Goal: Navigation & Orientation: Find specific page/section

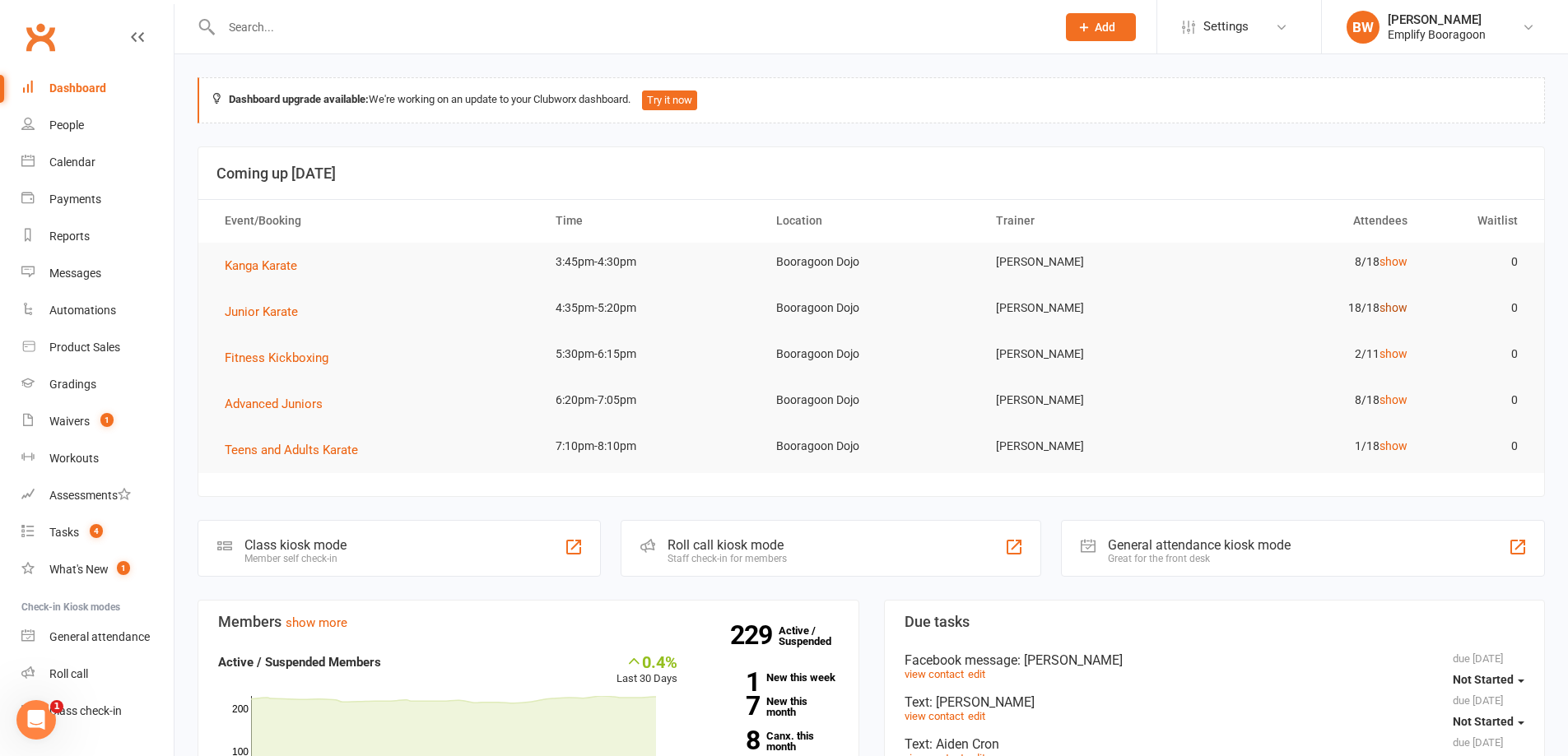
click at [1392, 313] on link "show" at bounding box center [1394, 308] width 28 height 13
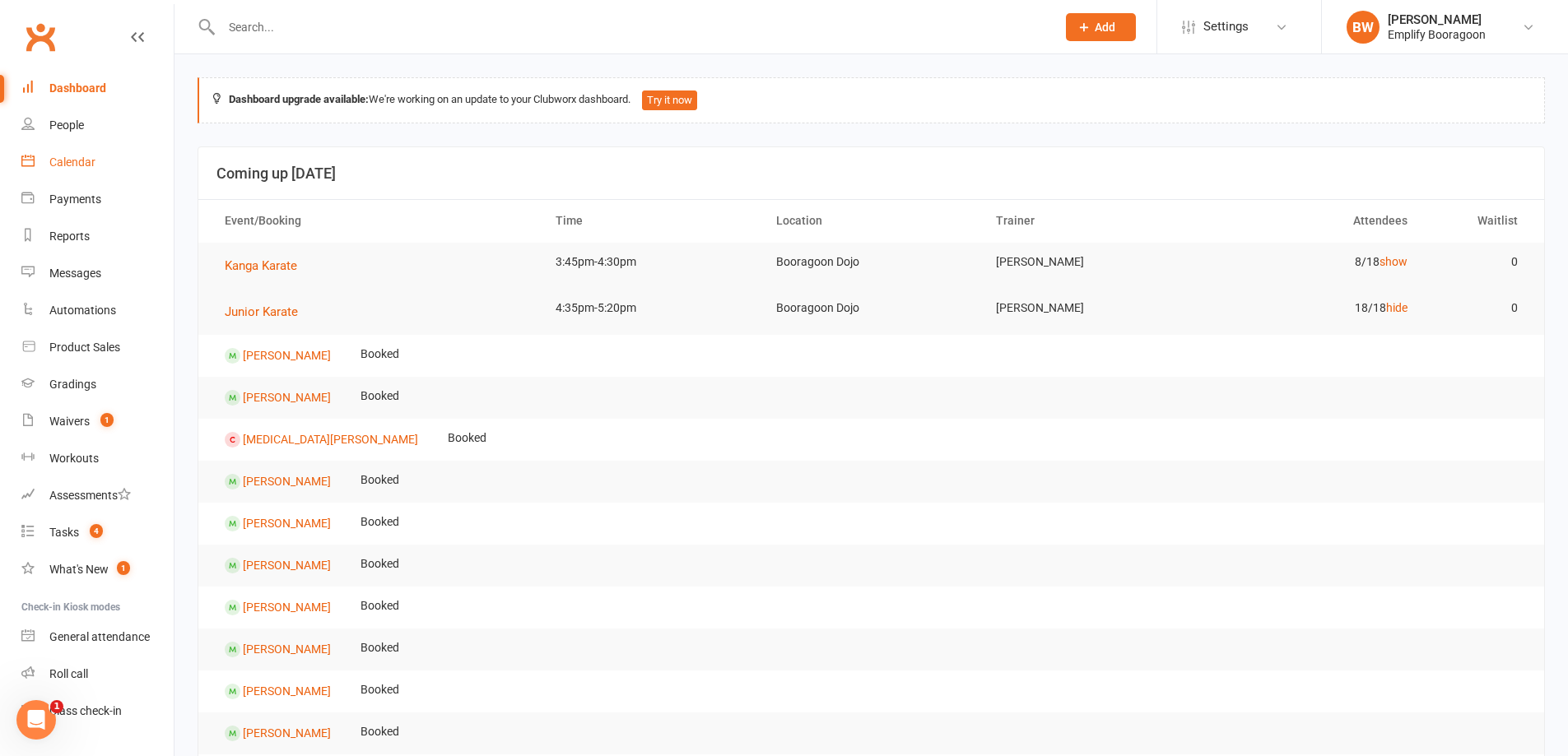
click at [66, 167] on div "Calendar" at bounding box center [72, 163] width 46 height 13
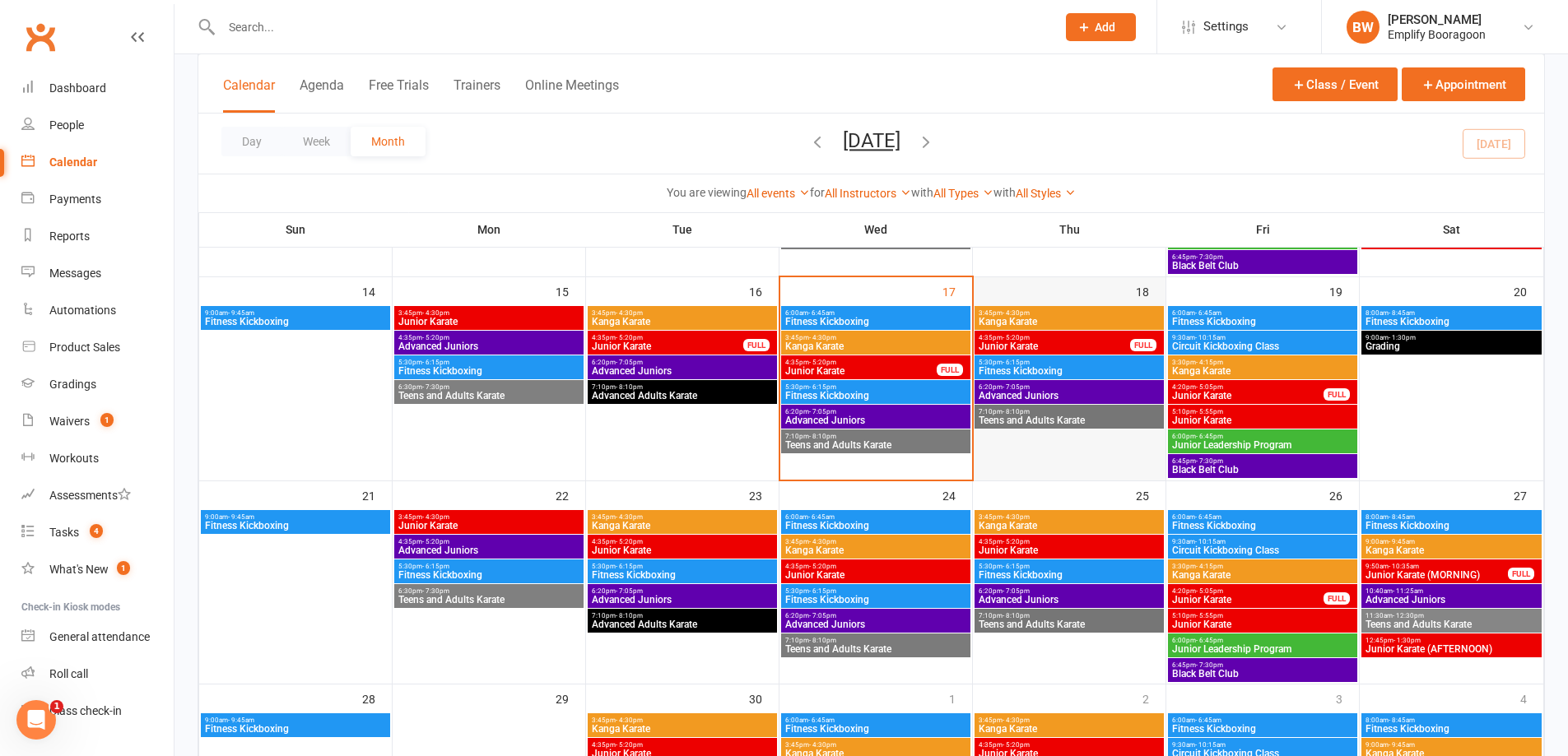
scroll to position [493, 0]
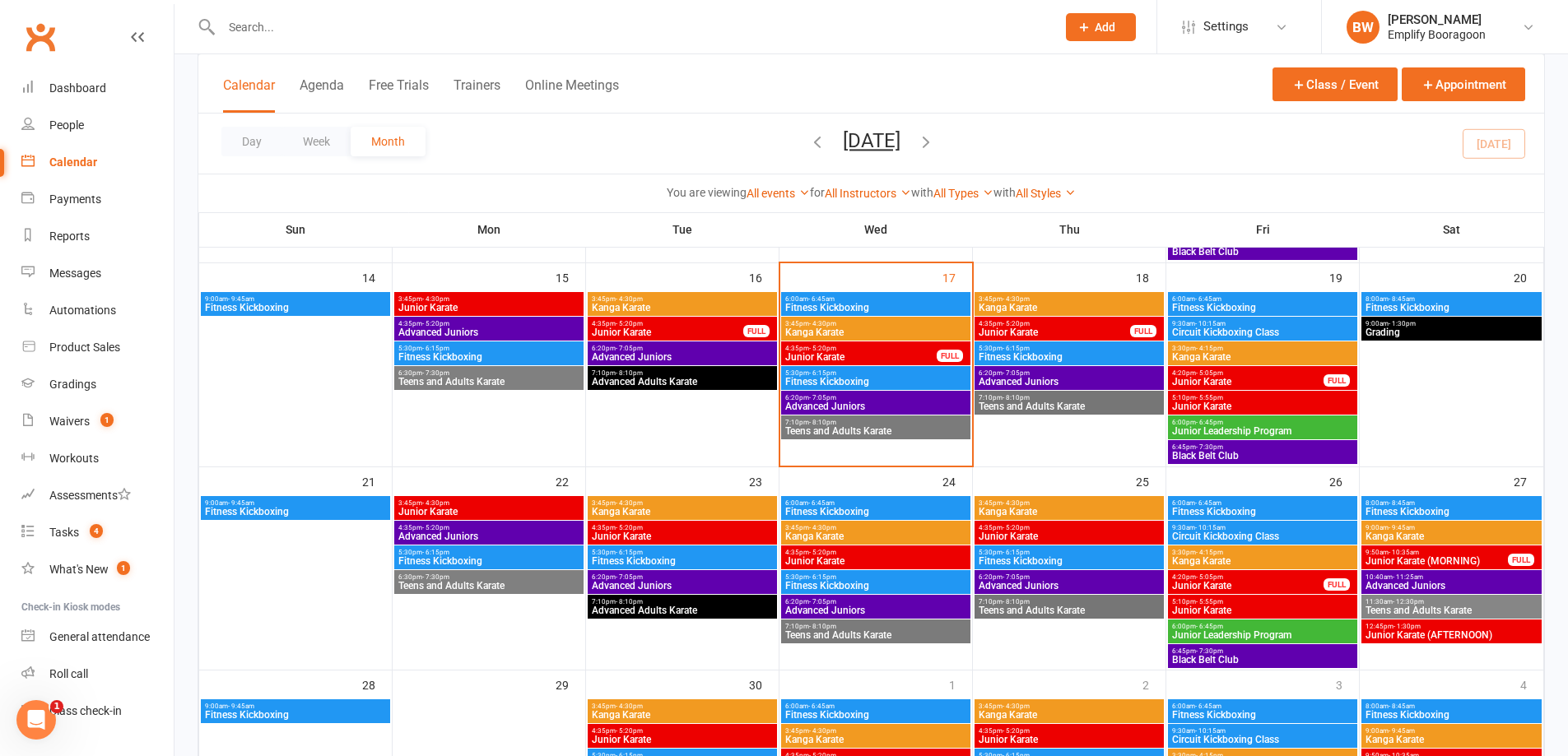
click at [1053, 304] on span "Kanga Karate" at bounding box center [1069, 308] width 183 height 10
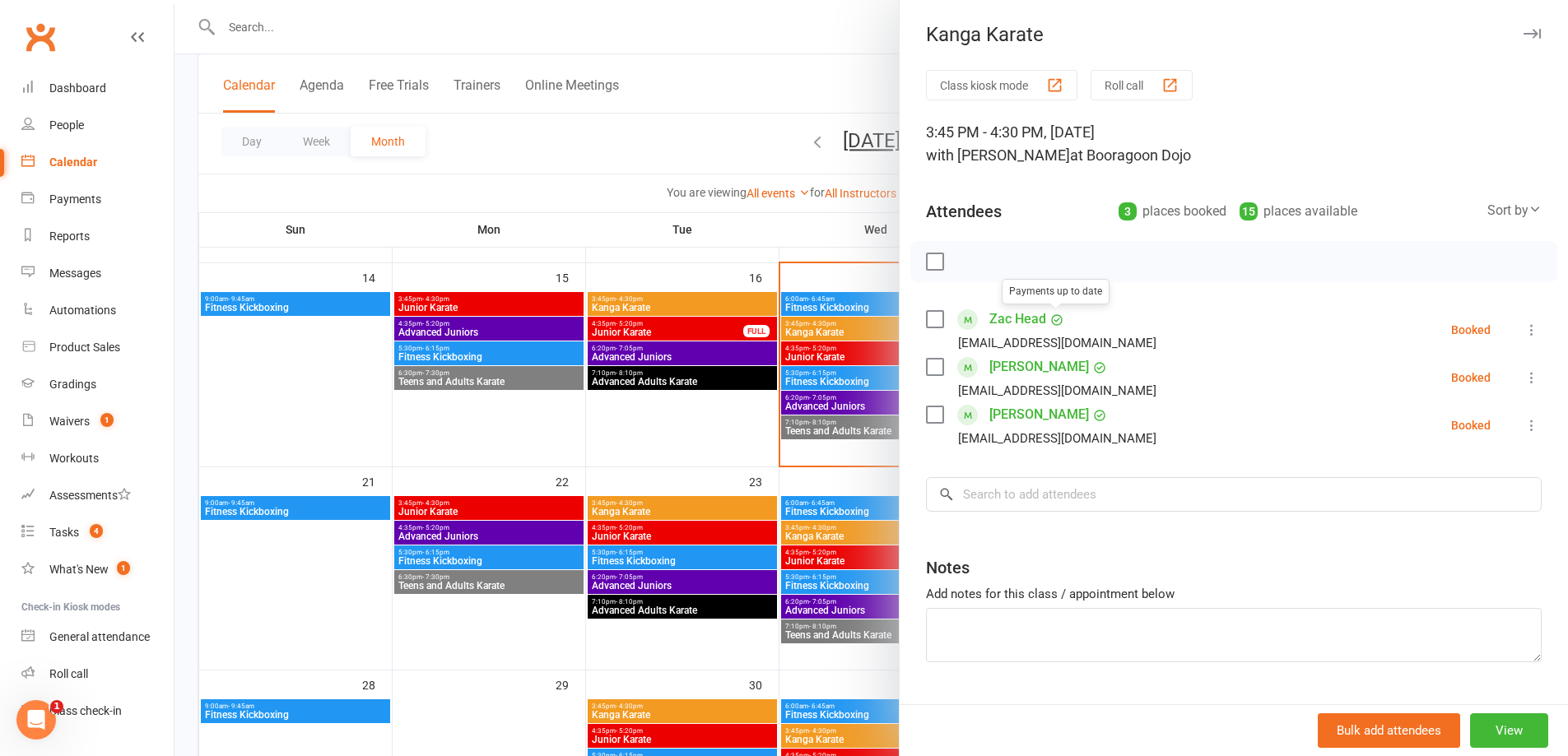
click at [745, 354] on div at bounding box center [870, 378] width 1393 height 756
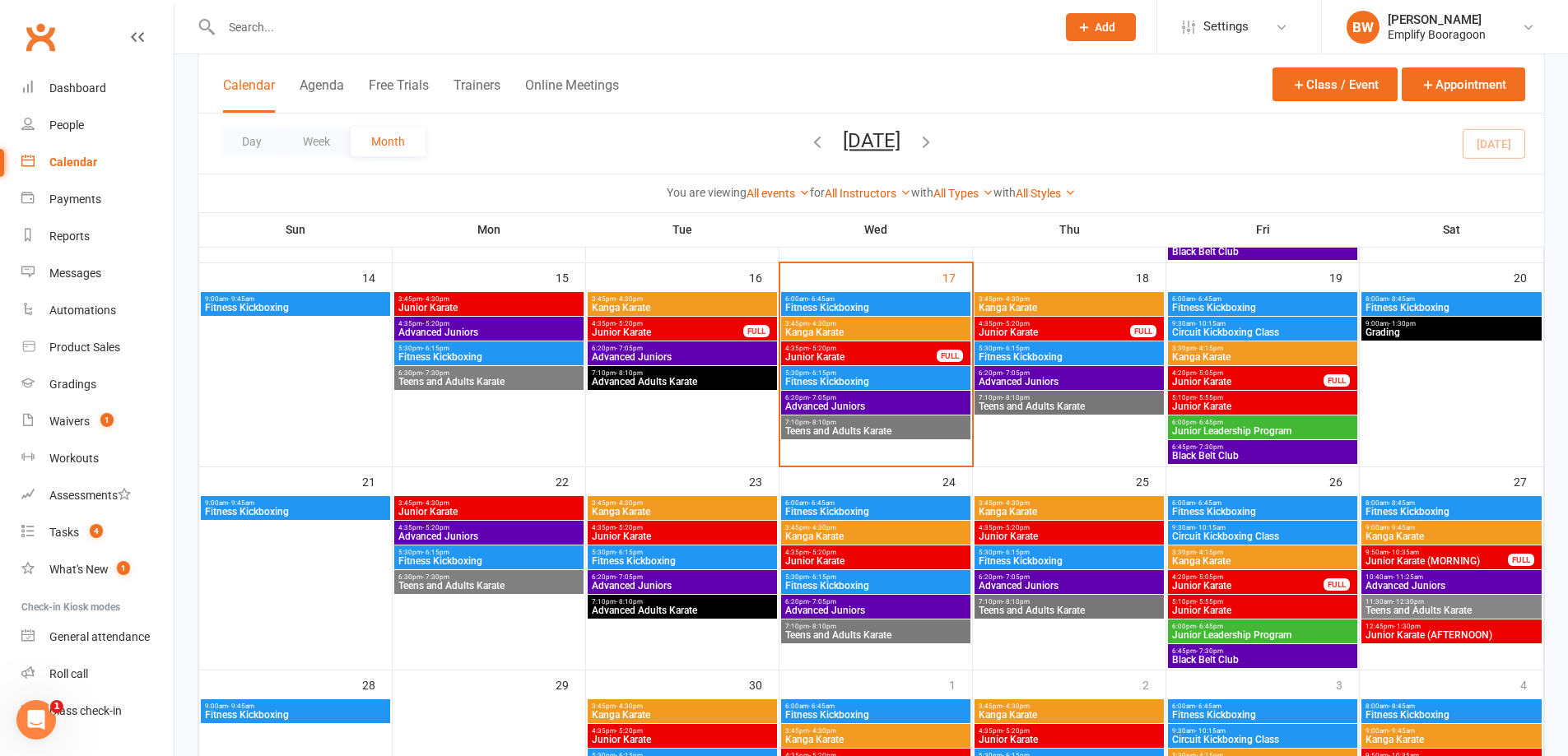
click at [1105, 380] on span "Advanced Juniors" at bounding box center [1069, 382] width 183 height 10
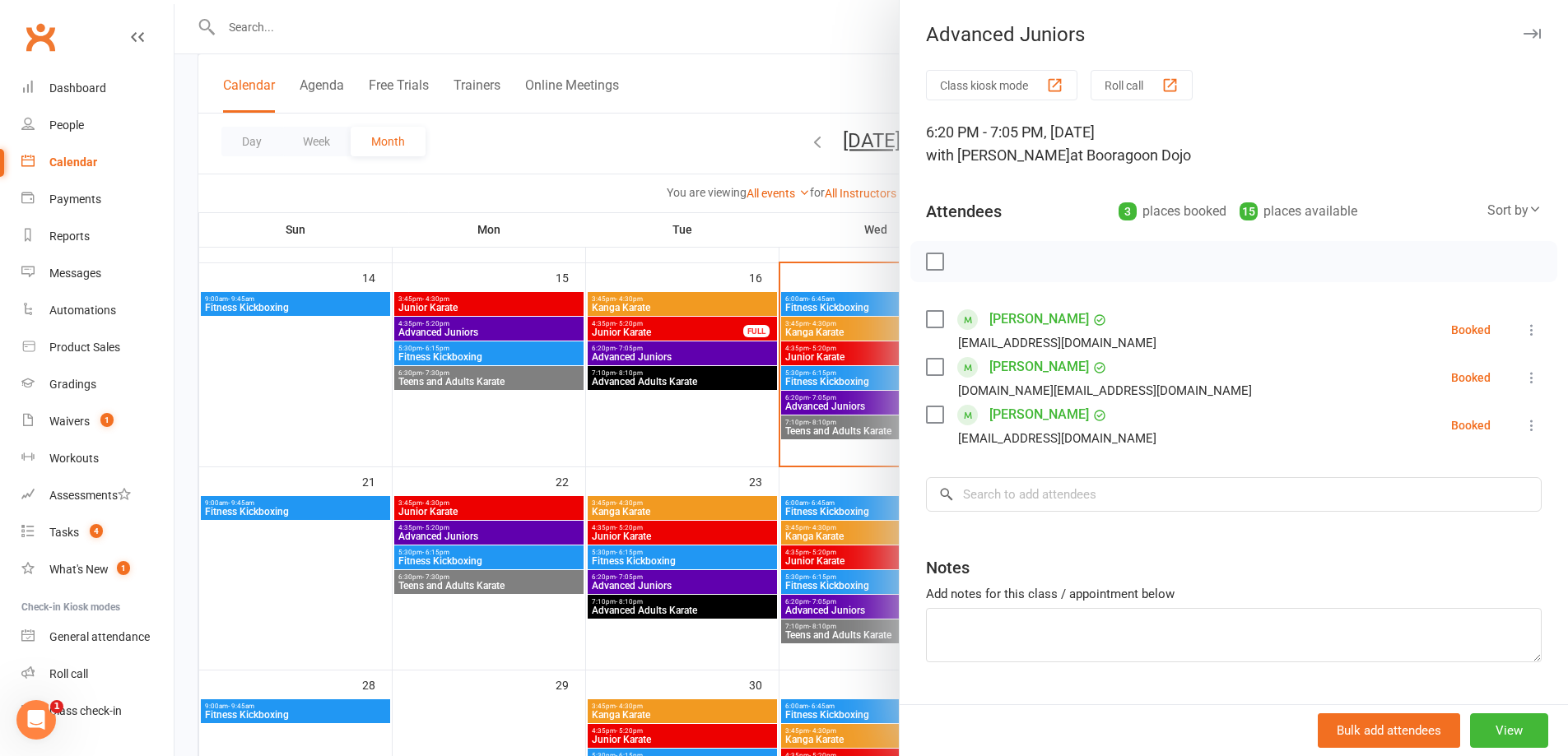
click at [593, 358] on div at bounding box center [870, 378] width 1393 height 756
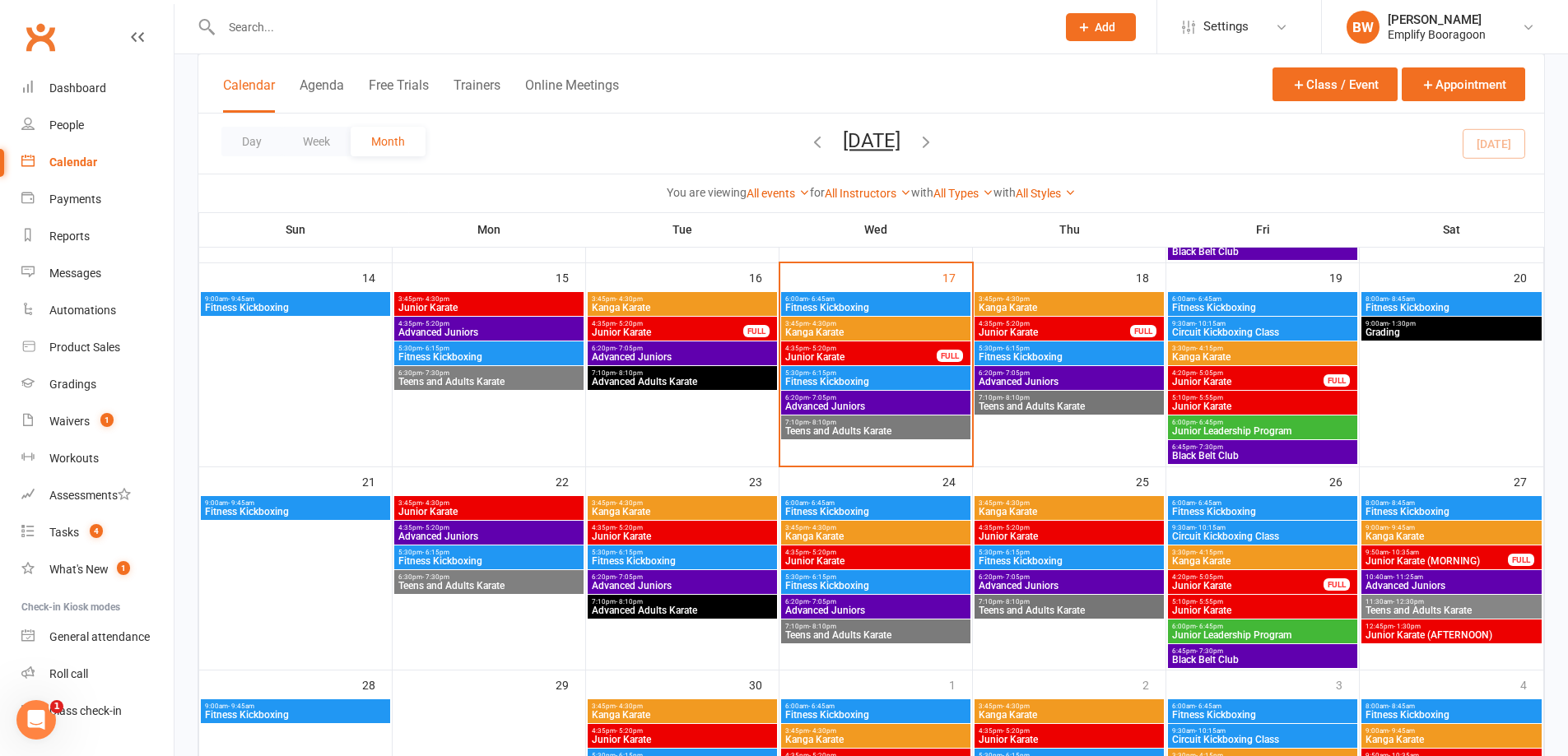
click at [1082, 333] on span "Junior Karate" at bounding box center [1055, 333] width 153 height 10
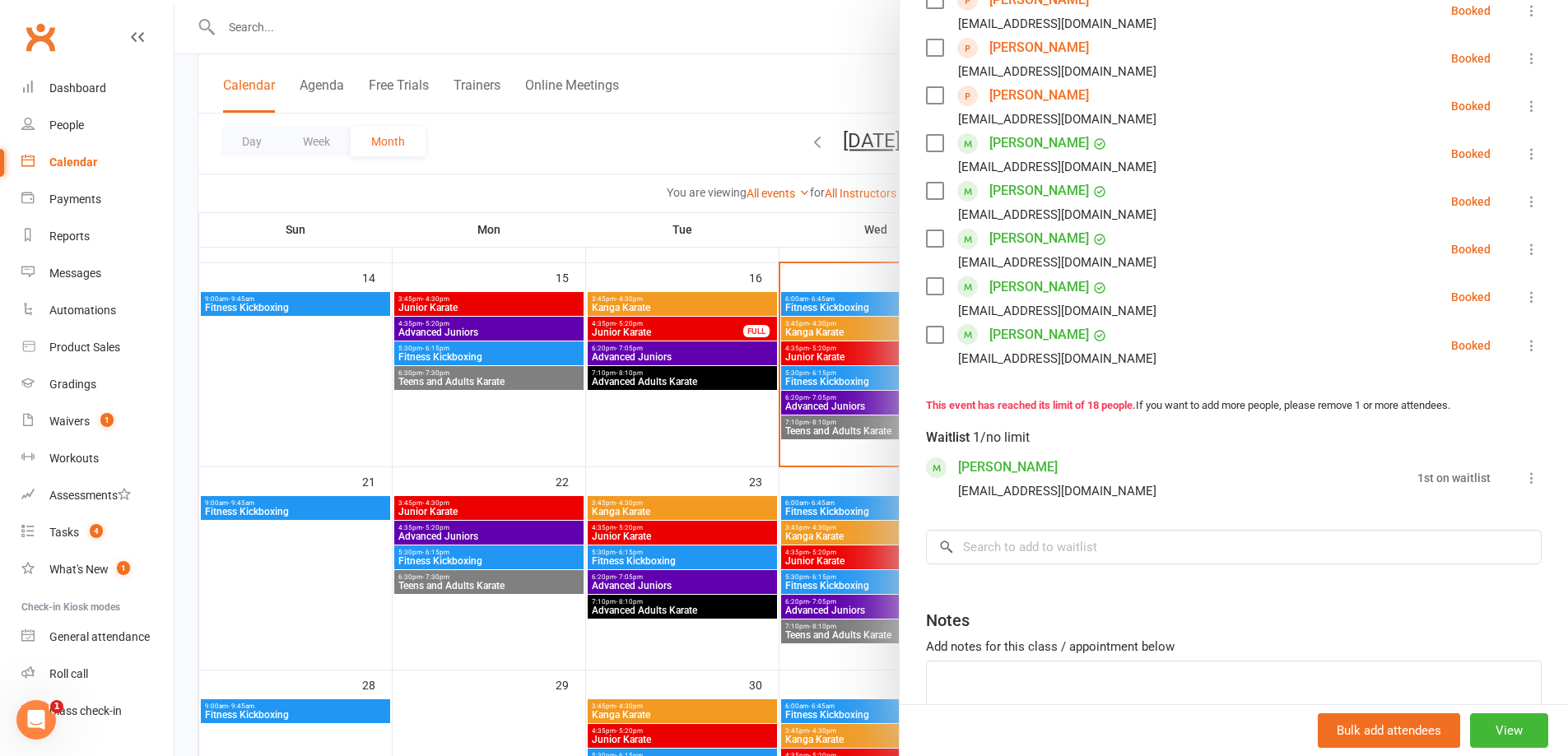
scroll to position [889, 0]
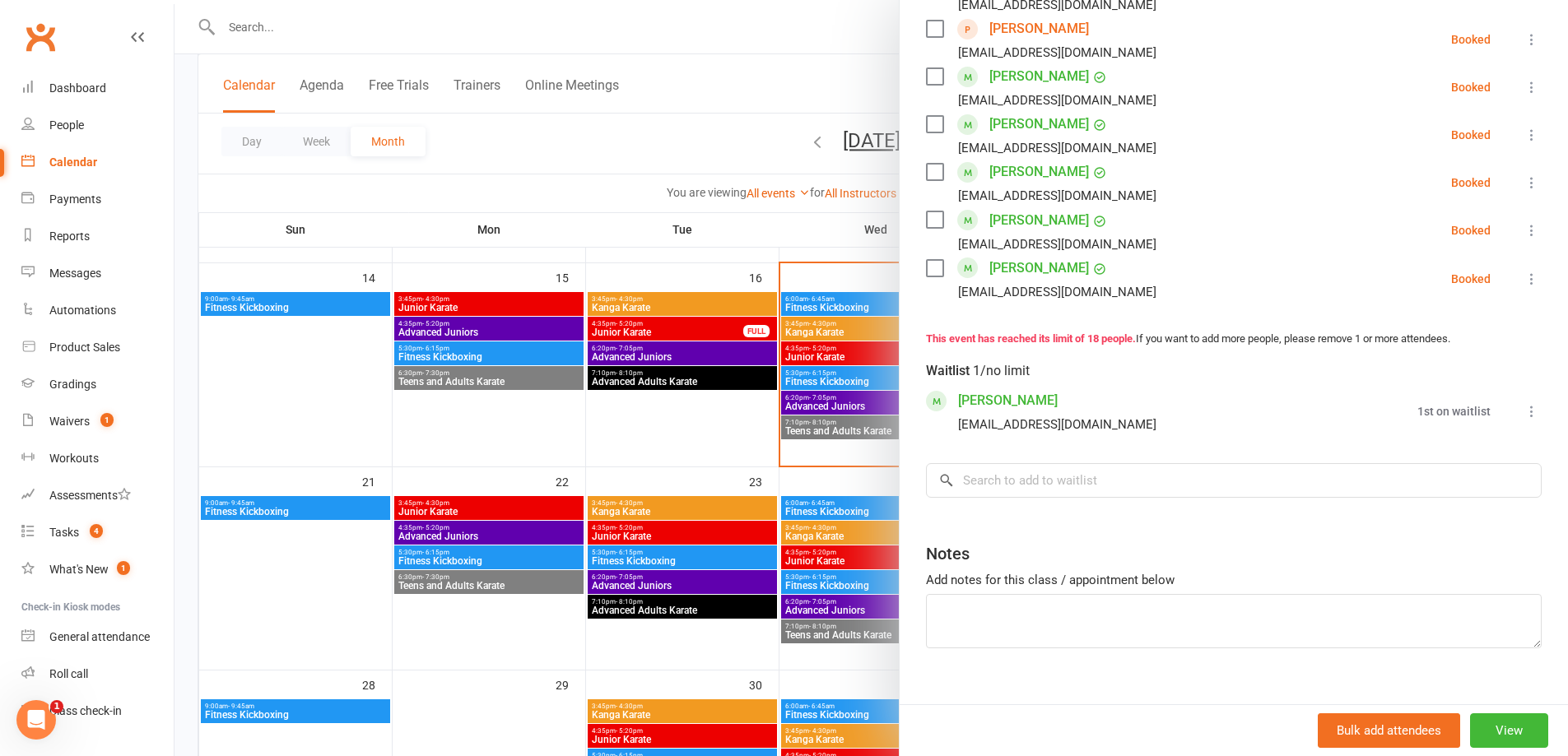
click at [694, 333] on div at bounding box center [870, 378] width 1393 height 756
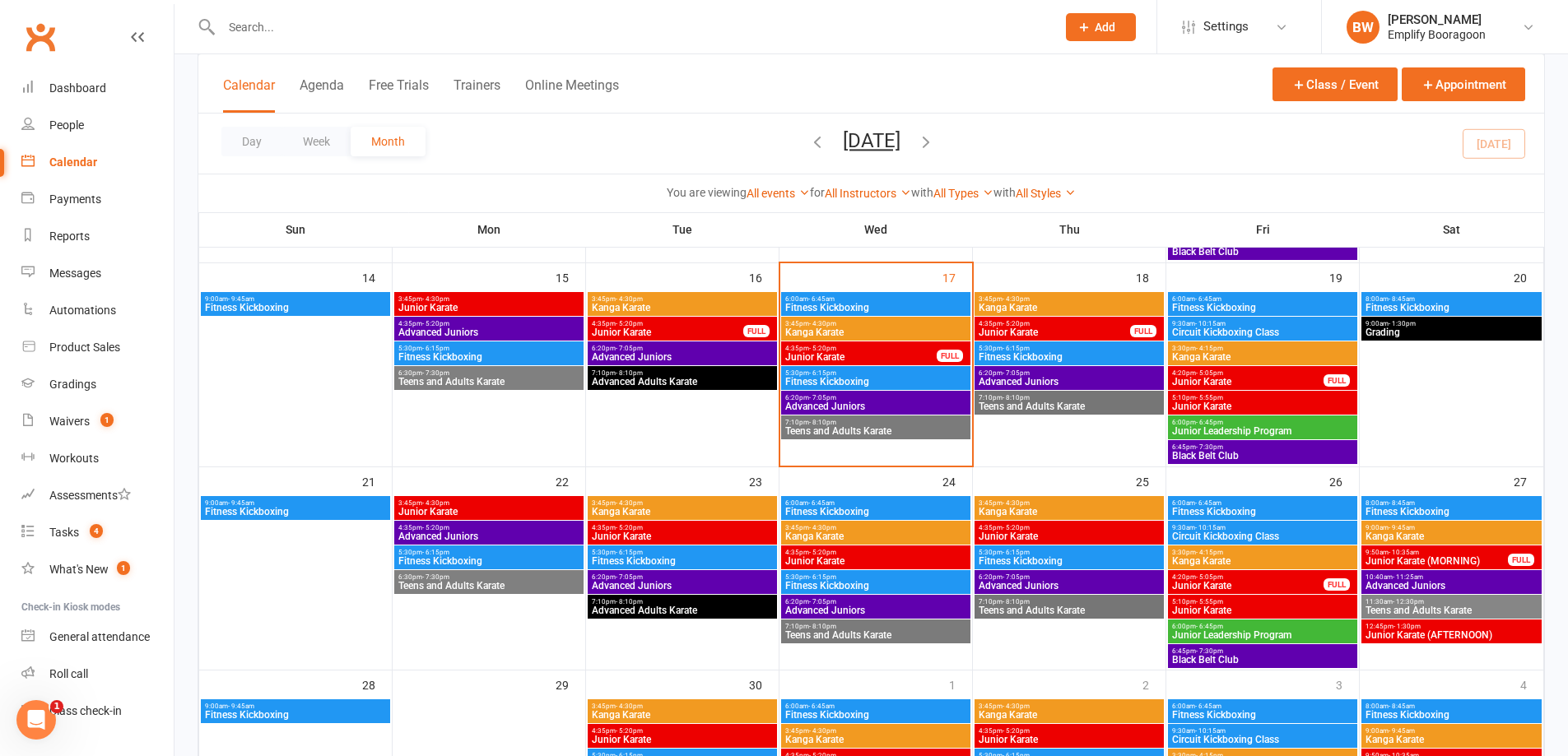
click at [1510, 638] on span "Junior Karate (AFTERNOON)" at bounding box center [1451, 635] width 173 height 10
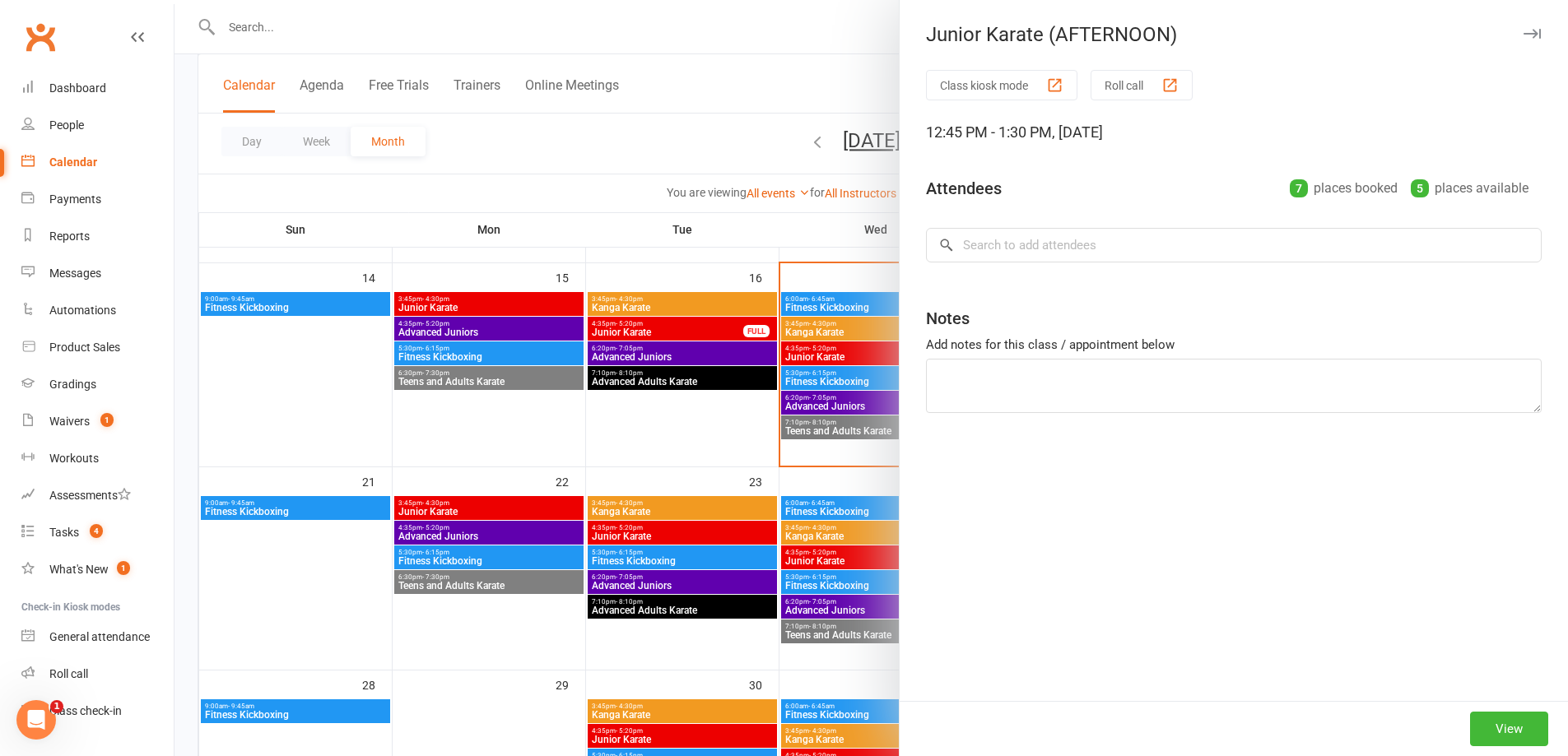
click at [668, 407] on div at bounding box center [870, 378] width 1393 height 756
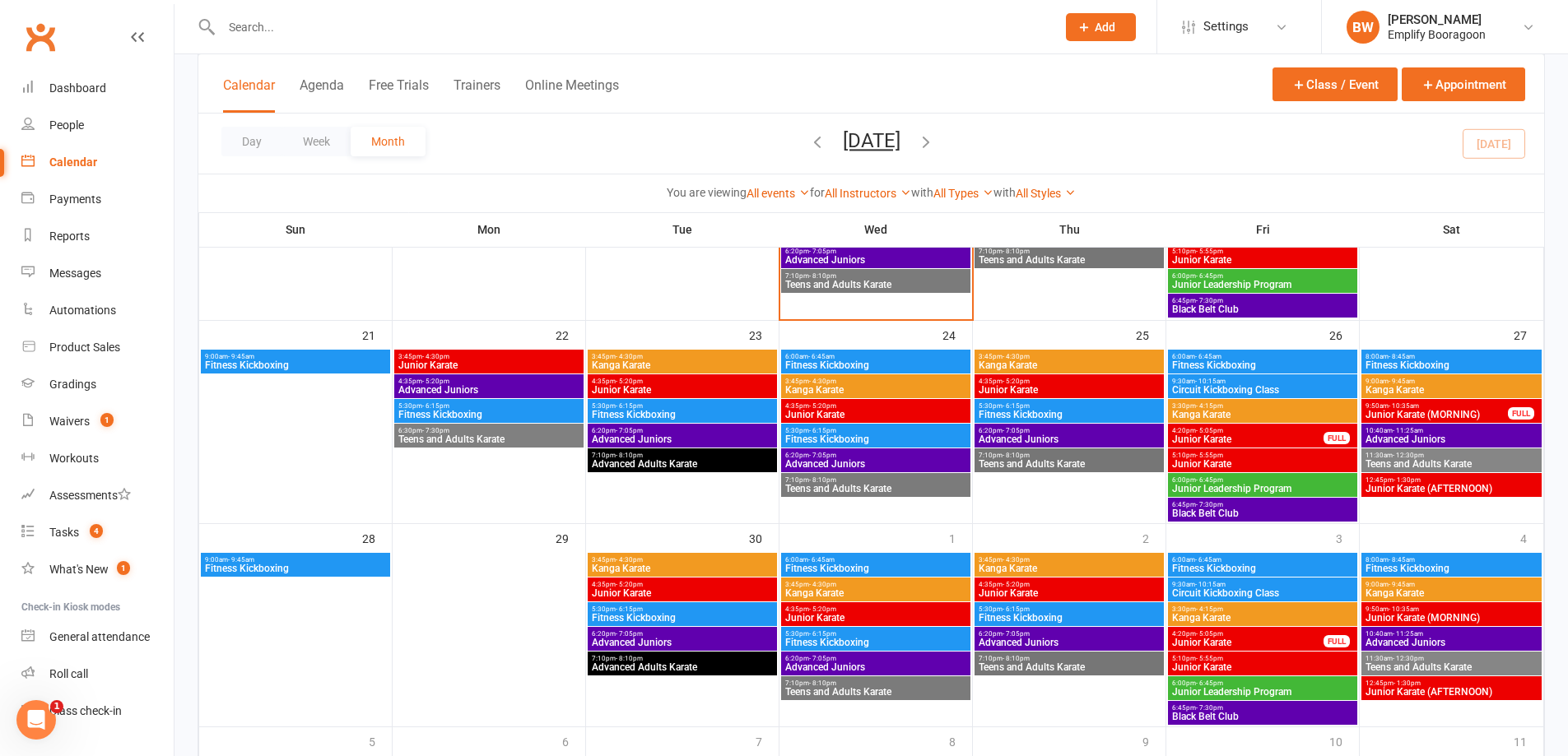
scroll to position [823, 0]
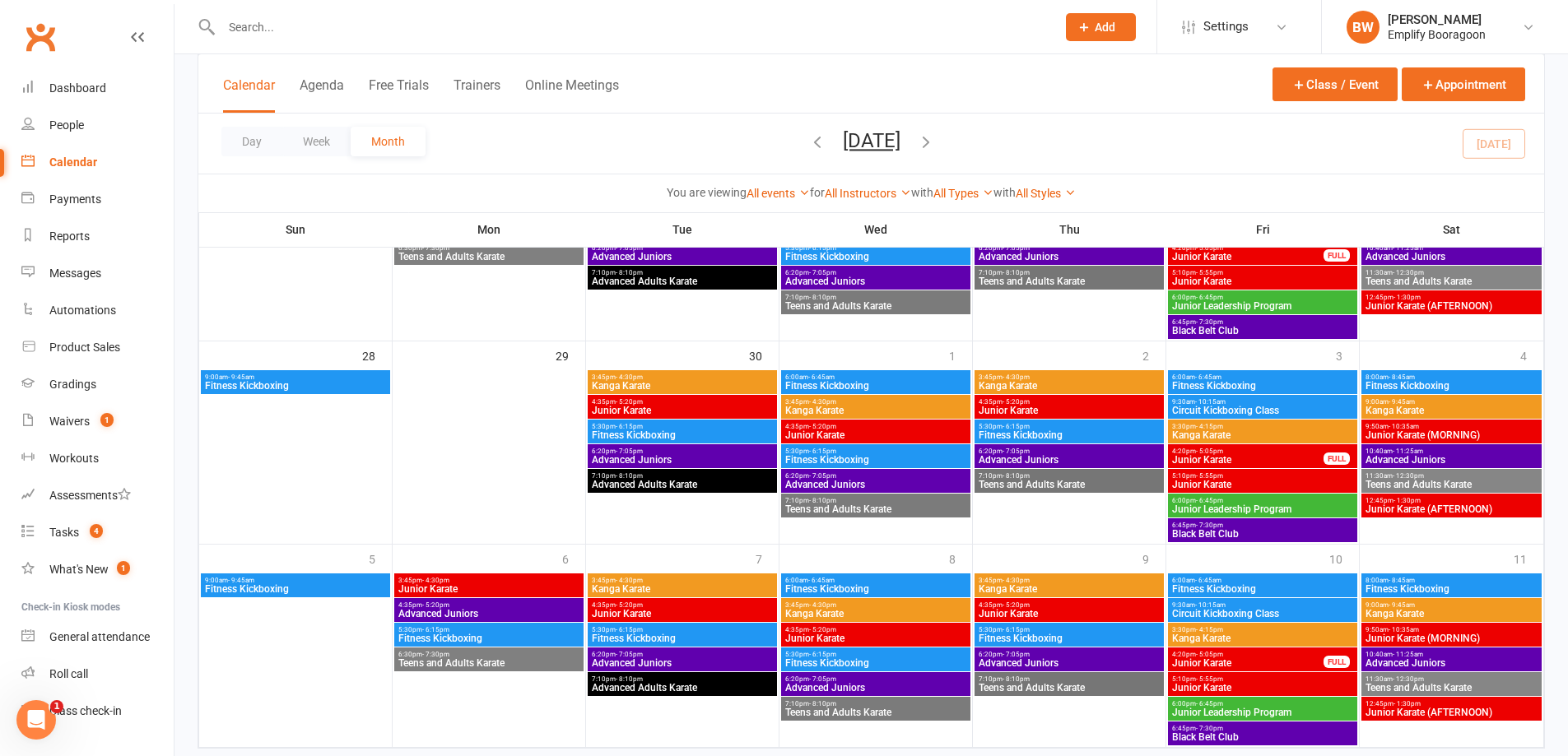
click at [1466, 438] on span "Junior Karate (MORNING)" at bounding box center [1451, 435] width 173 height 10
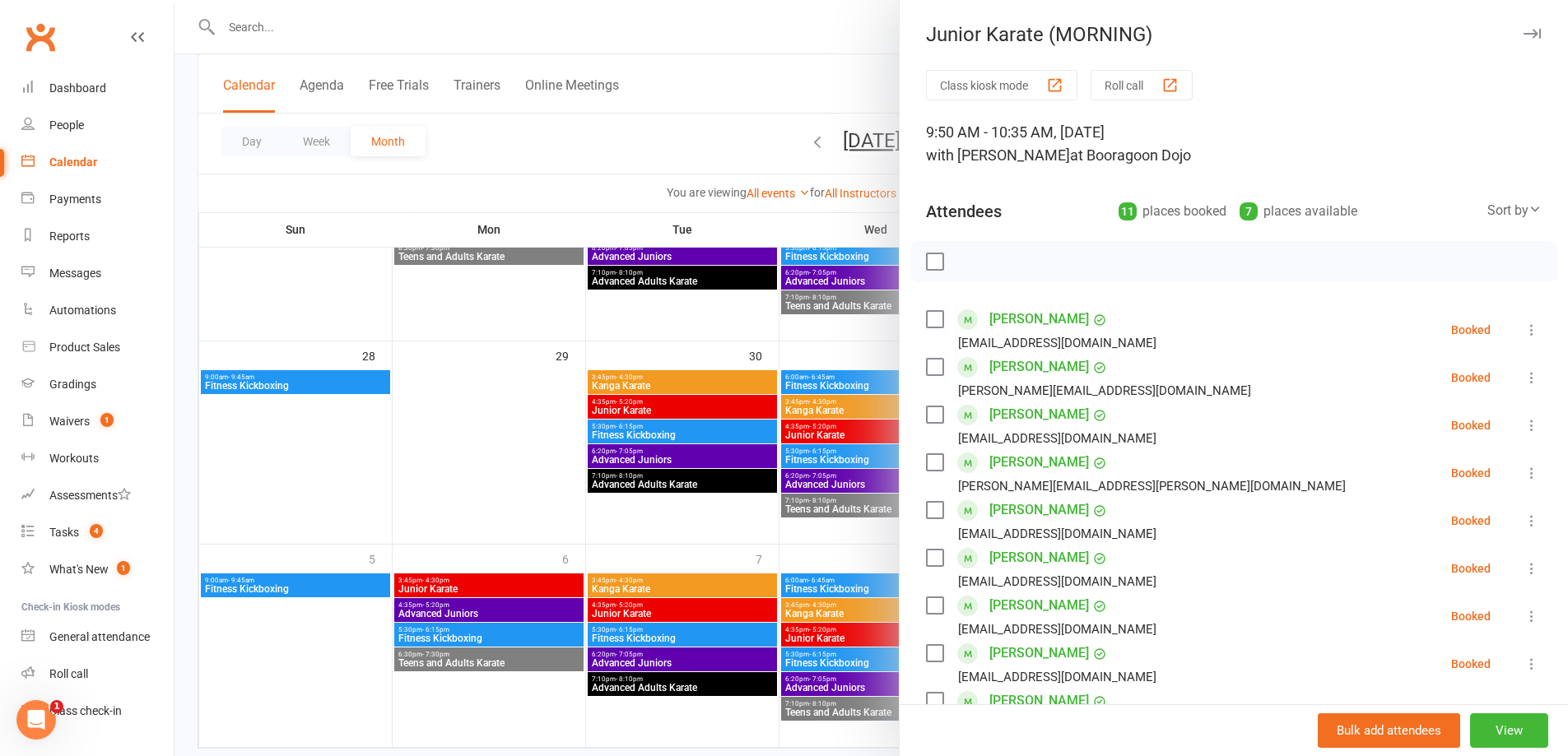
click at [788, 375] on div at bounding box center [870, 378] width 1393 height 756
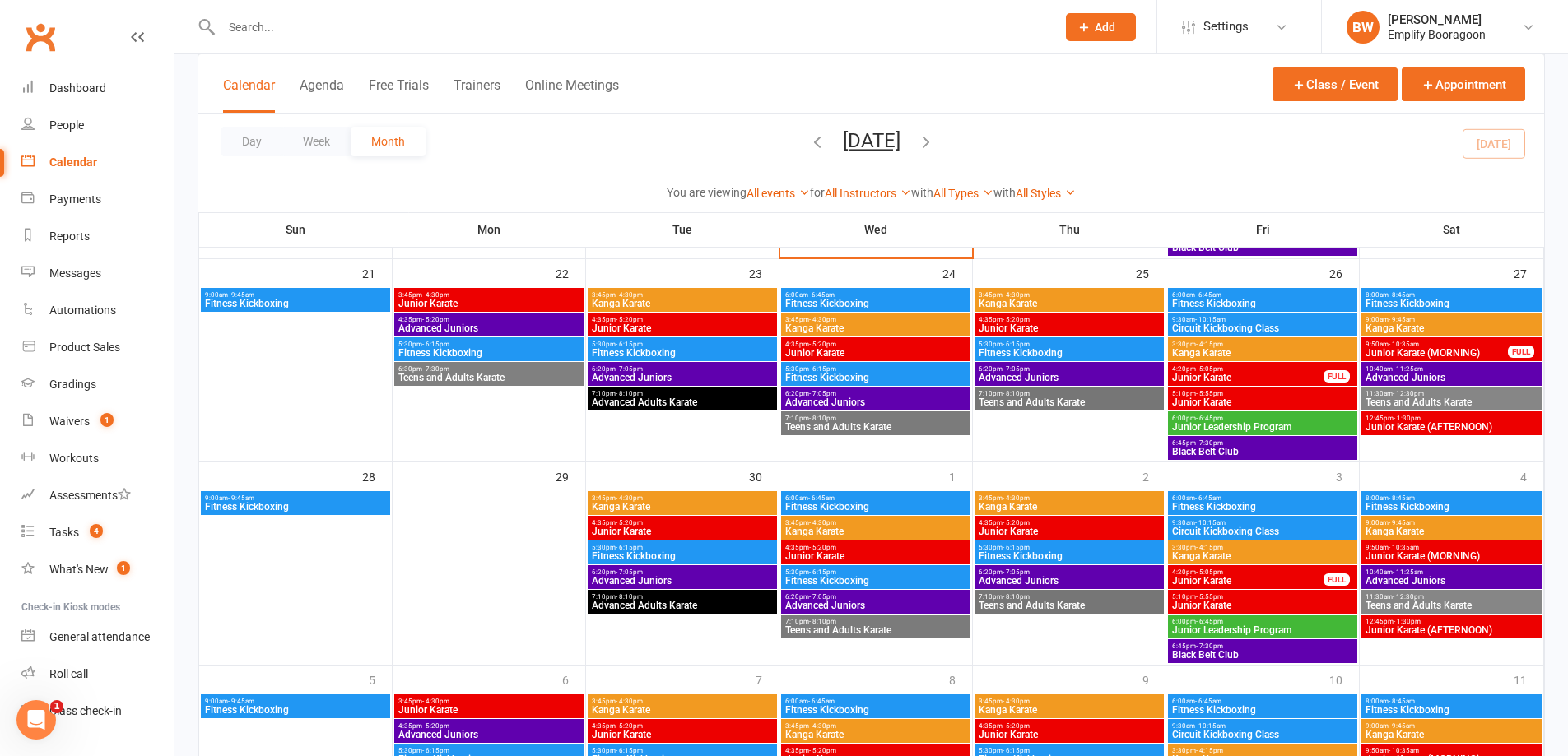
scroll to position [576, 0]
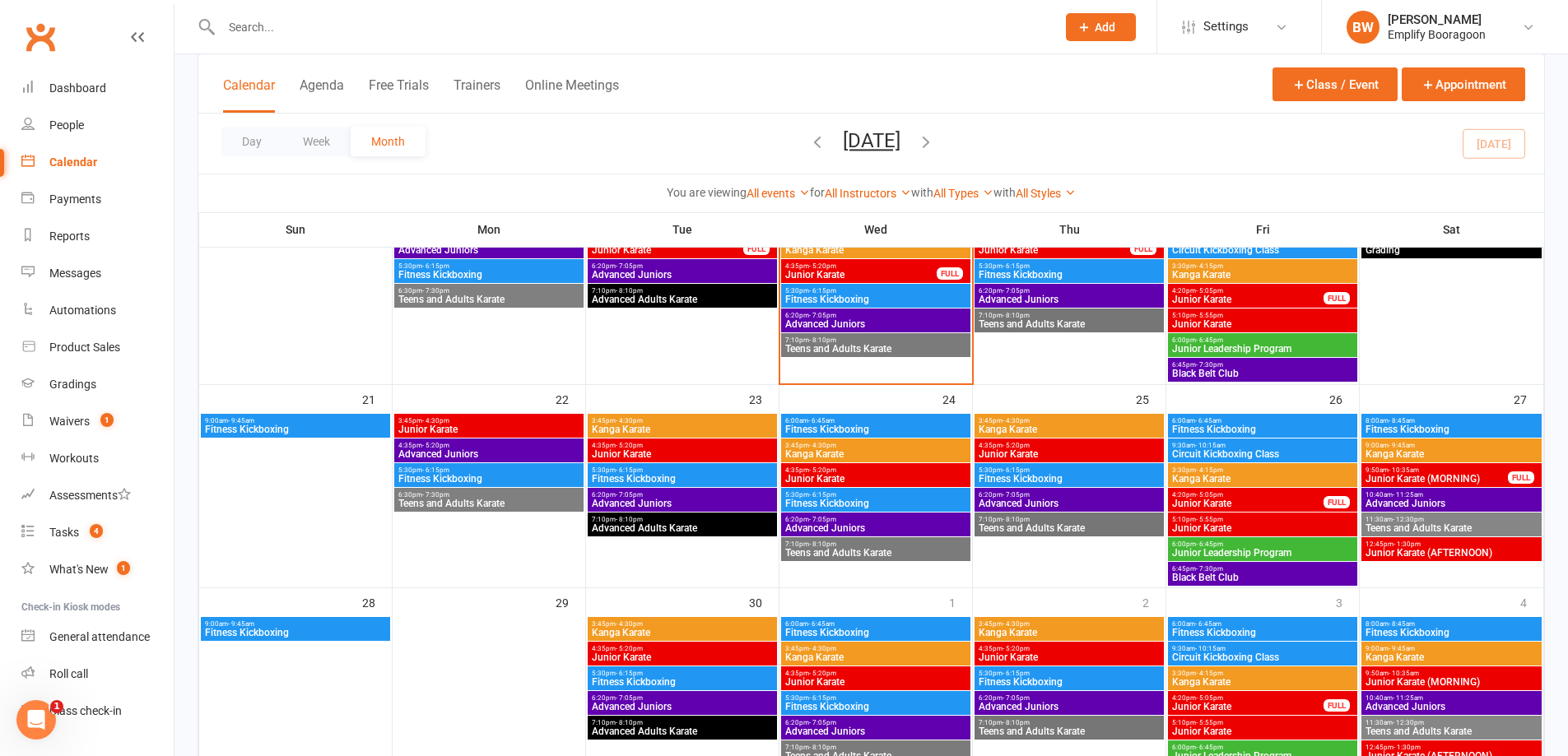
click at [1478, 477] on span "Junior Karate (MORNING)" at bounding box center [1436, 479] width 144 height 10
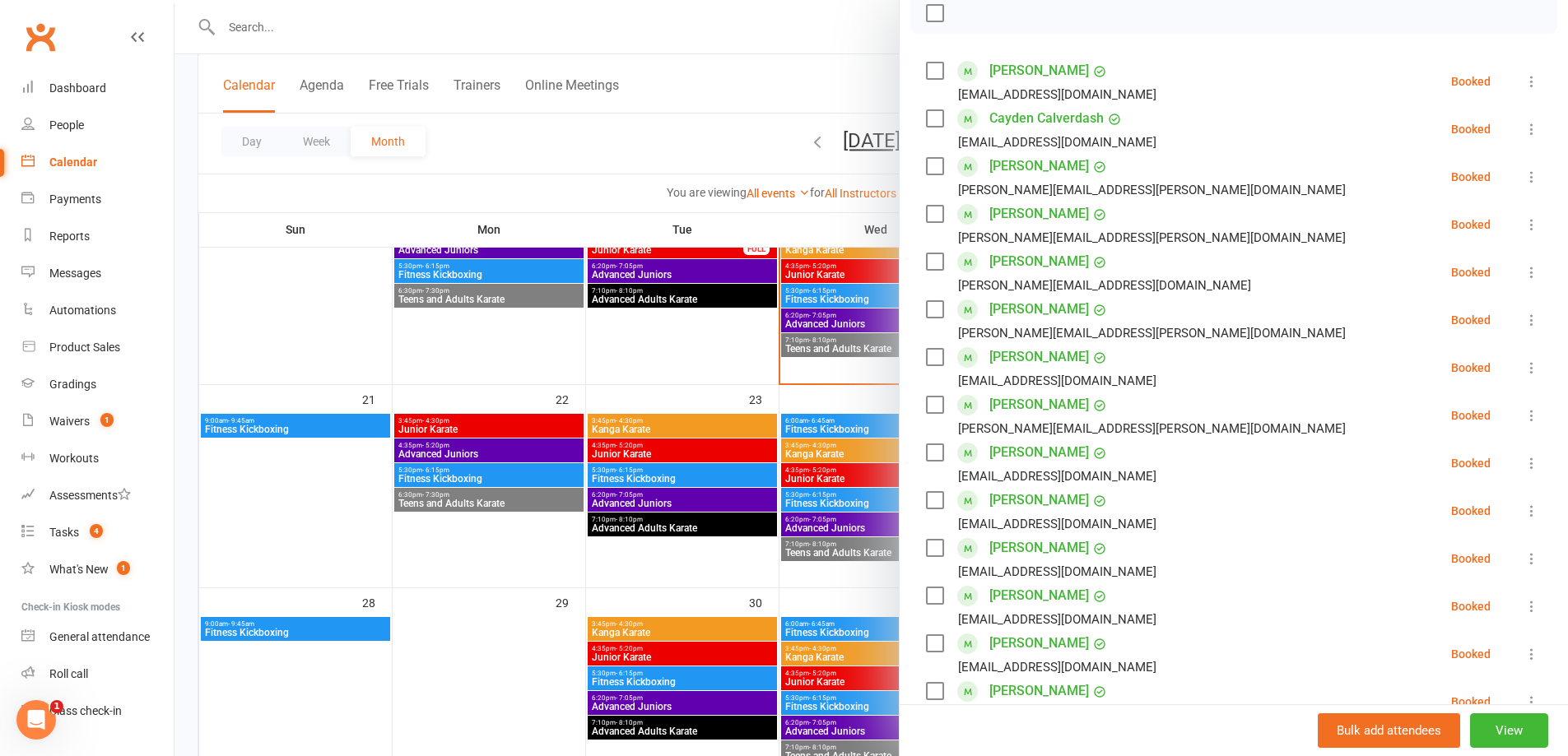
scroll to position [740, 0]
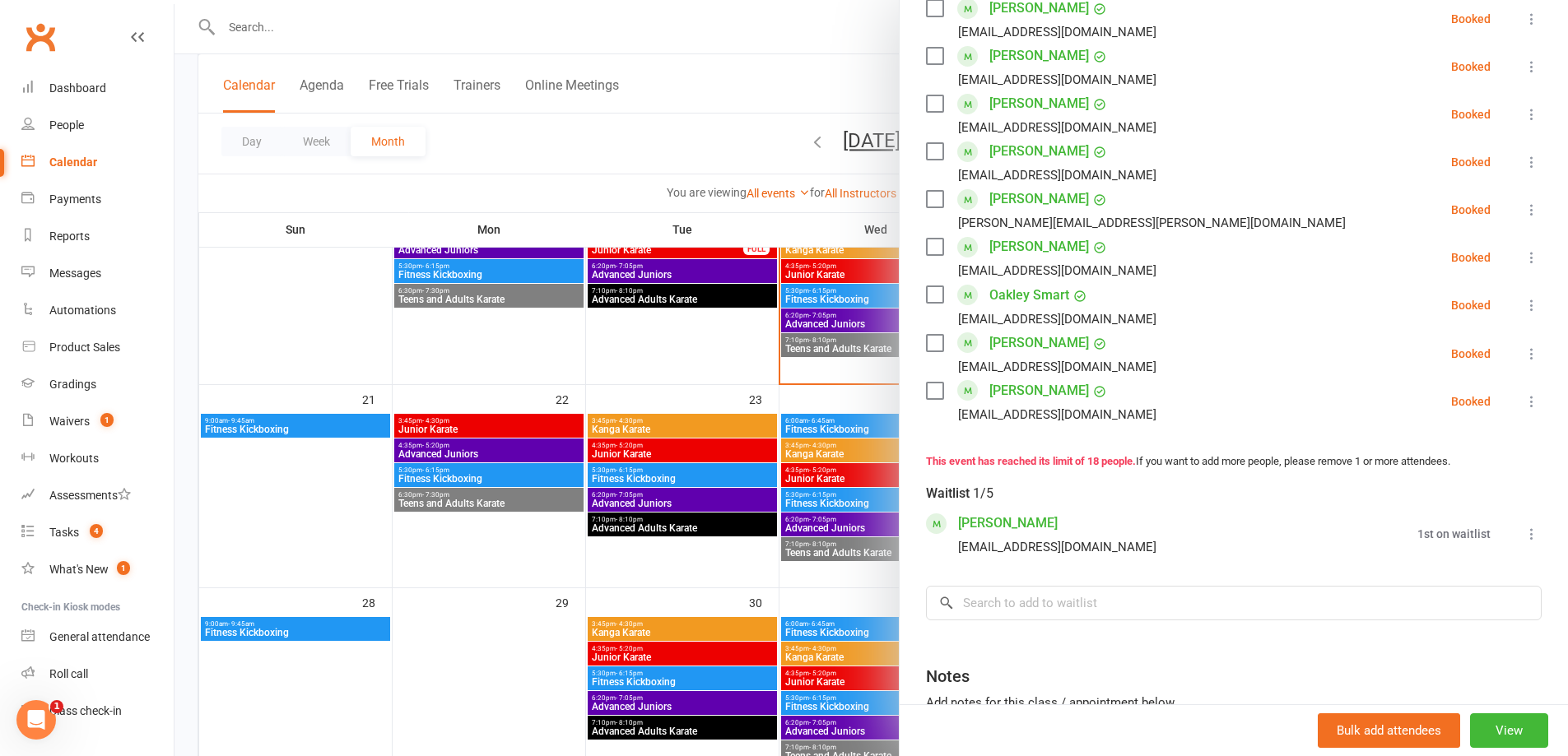
click at [644, 391] on div at bounding box center [870, 378] width 1393 height 756
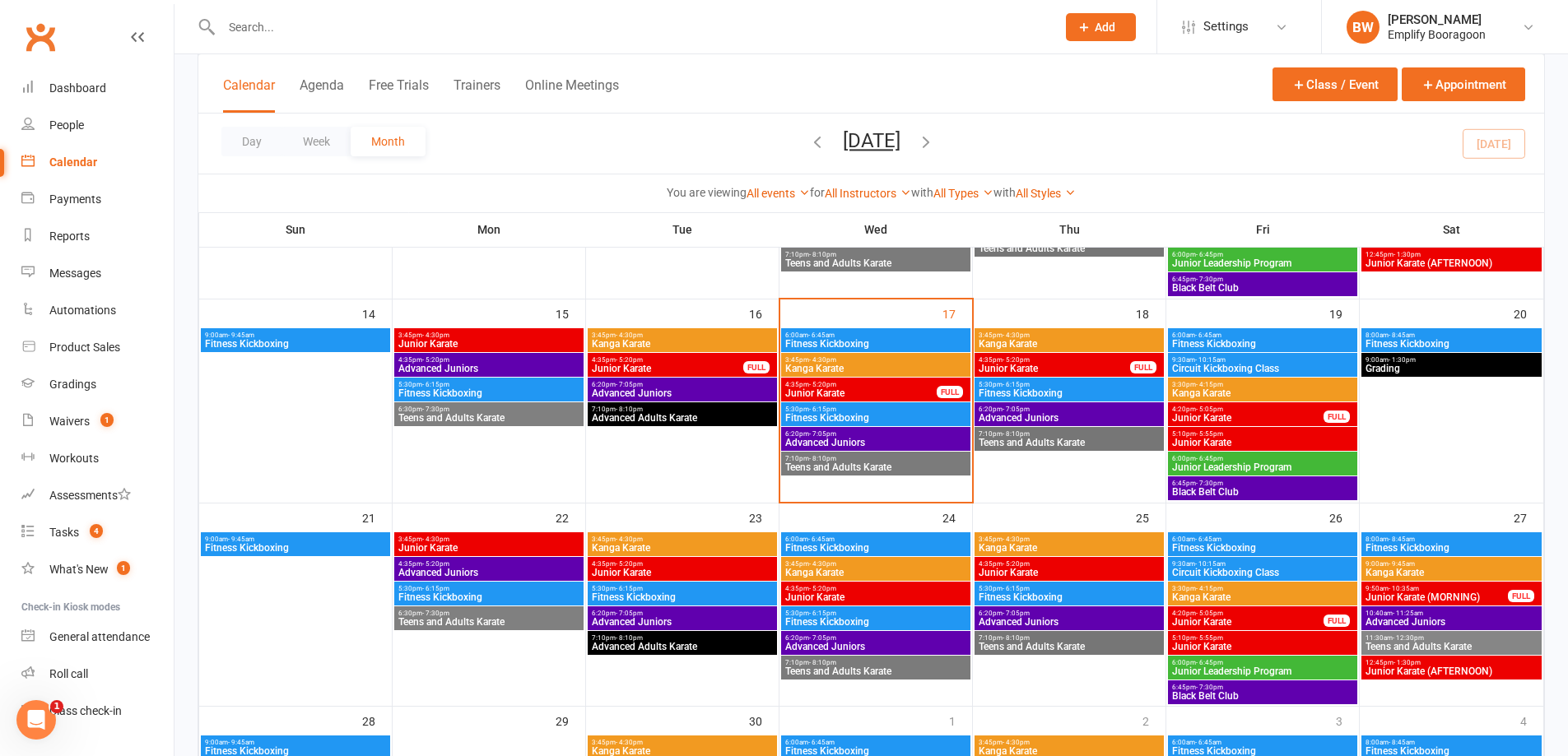
scroll to position [412, 0]
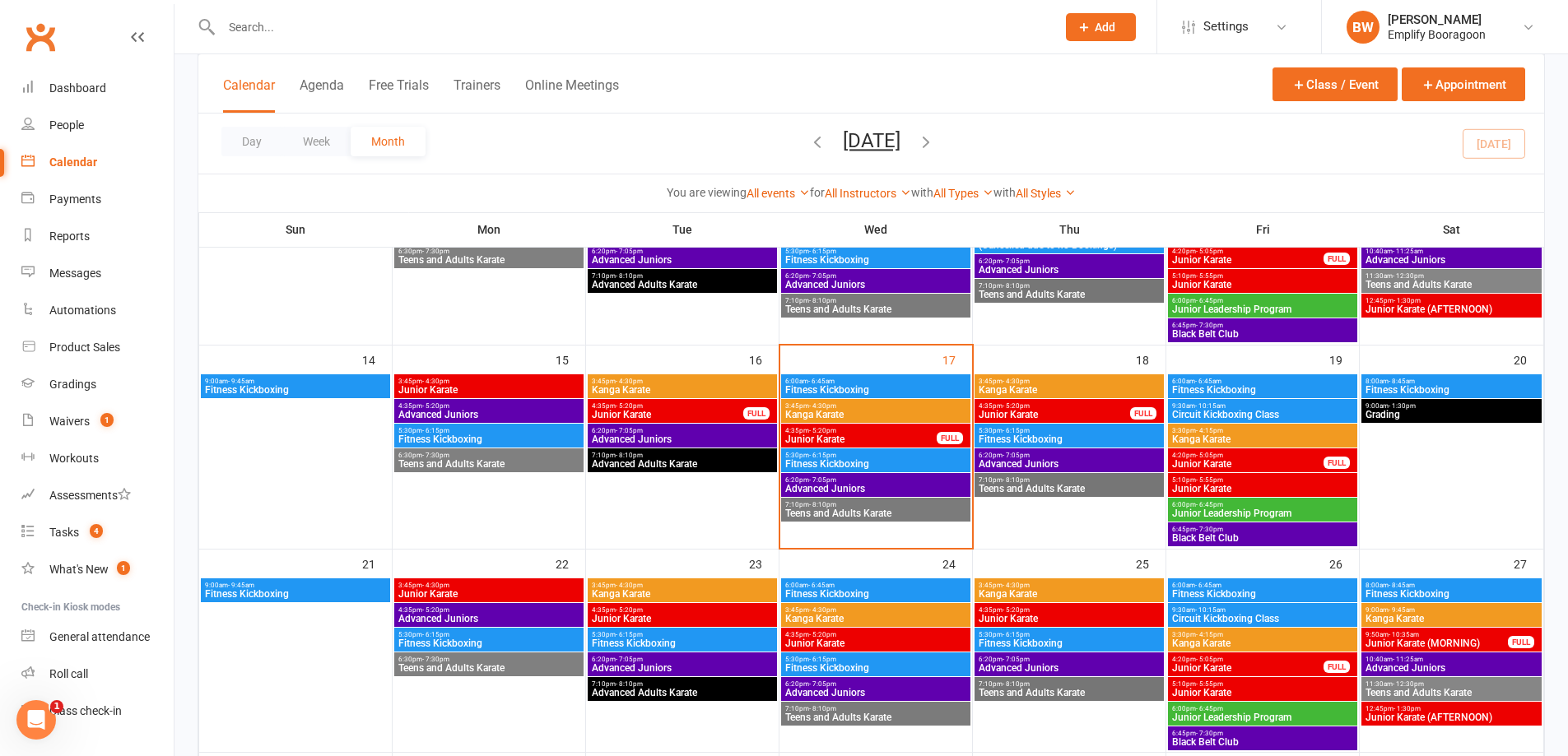
click at [1430, 413] on span "Grading" at bounding box center [1451, 415] width 173 height 10
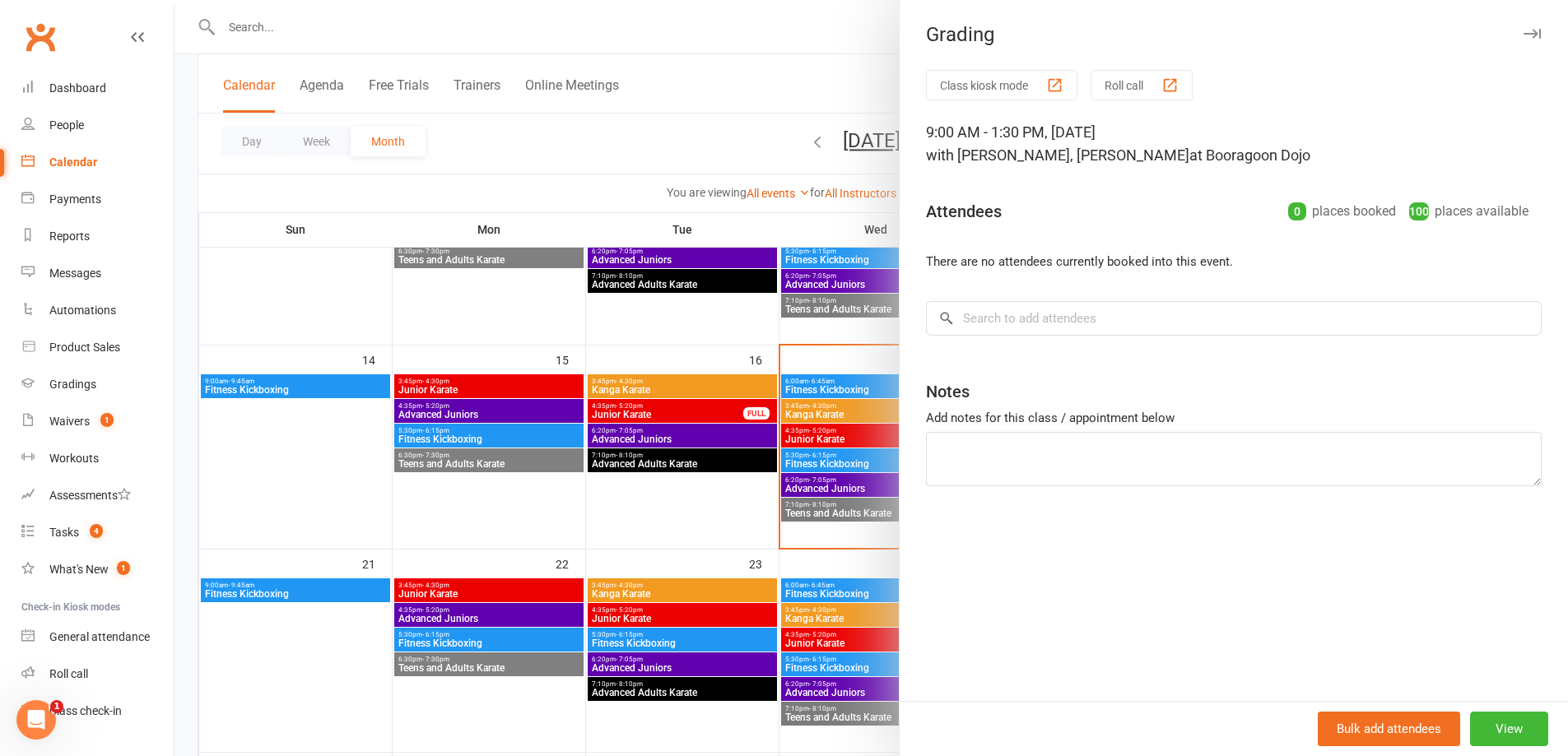
click at [679, 118] on div at bounding box center [870, 378] width 1393 height 756
